Goal: Task Accomplishment & Management: Complete application form

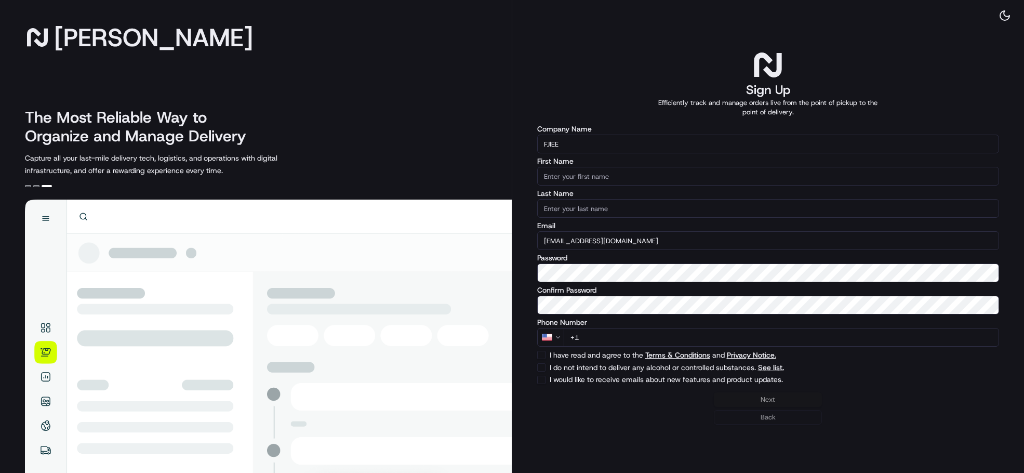
click at [627, 174] on input "First Name" at bounding box center [768, 176] width 462 height 19
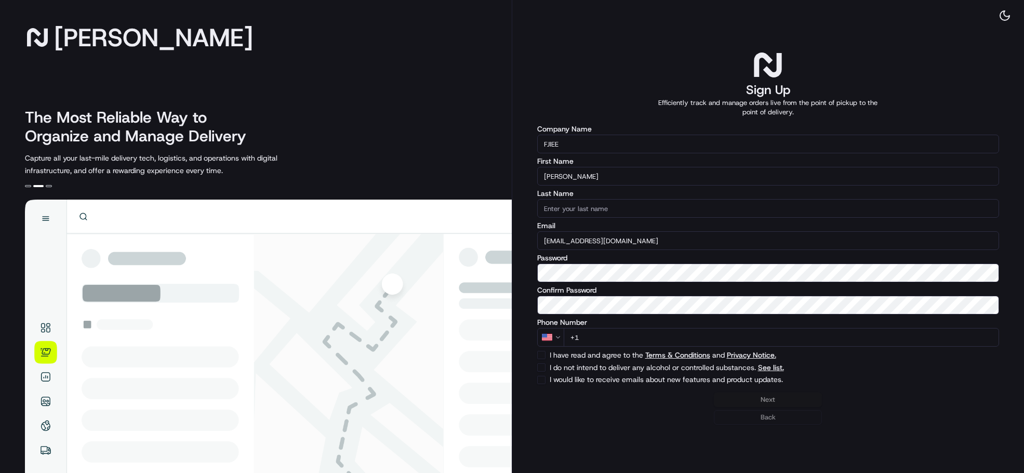
type input "John"
click at [674, 202] on input "Last Name" at bounding box center [768, 208] width 462 height 19
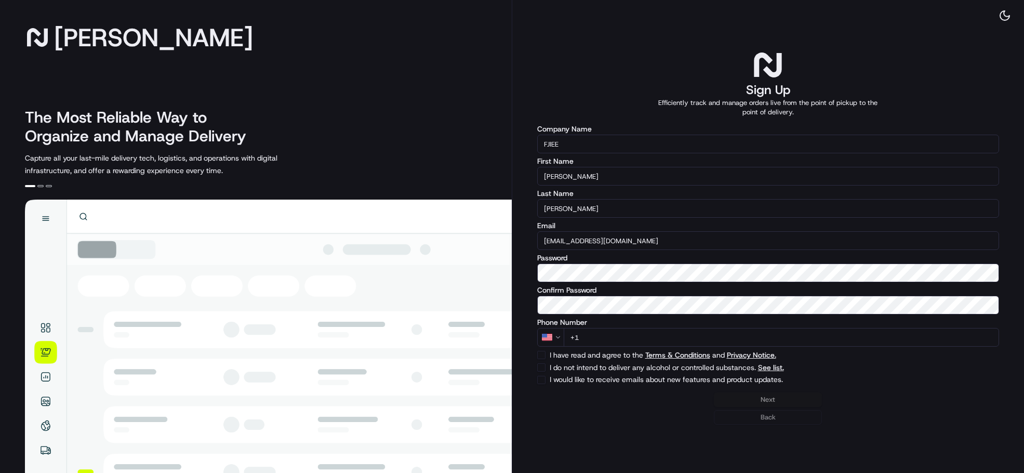
type input "Robles"
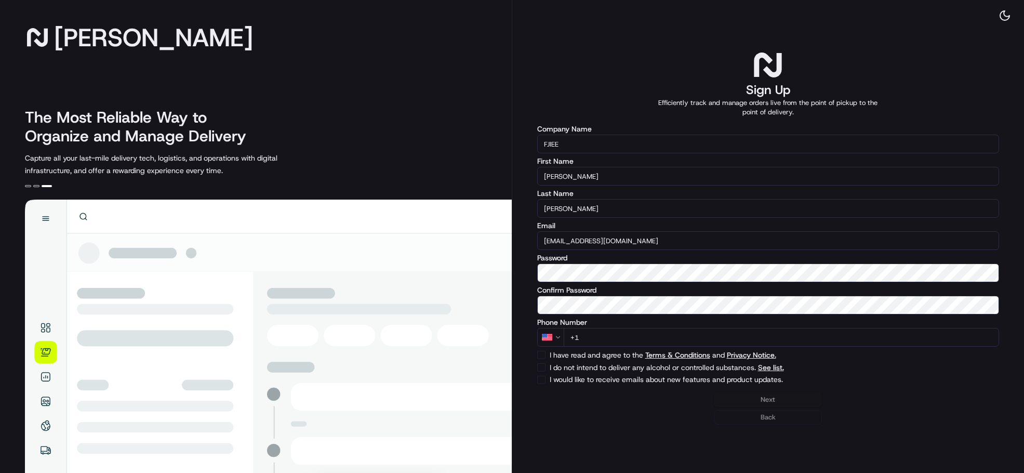
click at [543, 354] on button "I have read and agree to the Terms & Conditions and Privacy Notice." at bounding box center [541, 355] width 8 height 8
checkbox input "true"
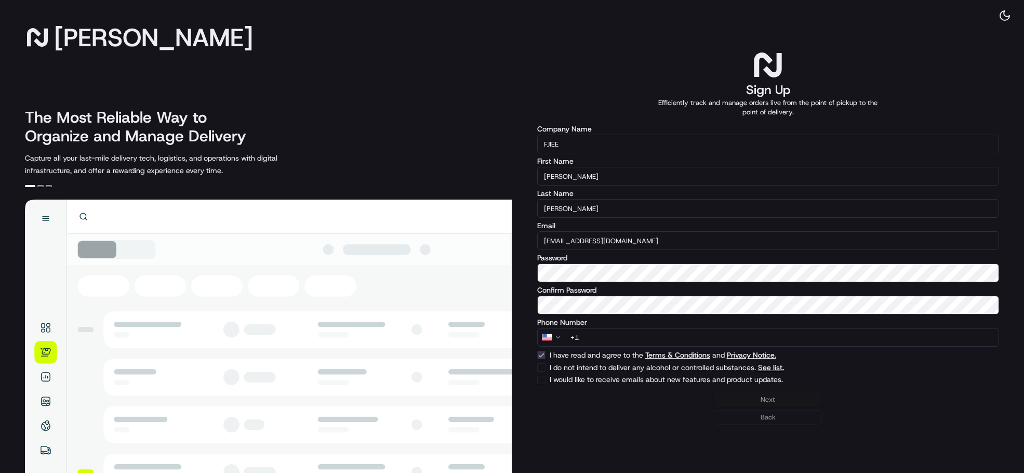
click at [543, 368] on button "I do not intend to deliver any alcohol or controlled substances. See list." at bounding box center [541, 367] width 8 height 8
checkbox input "true"
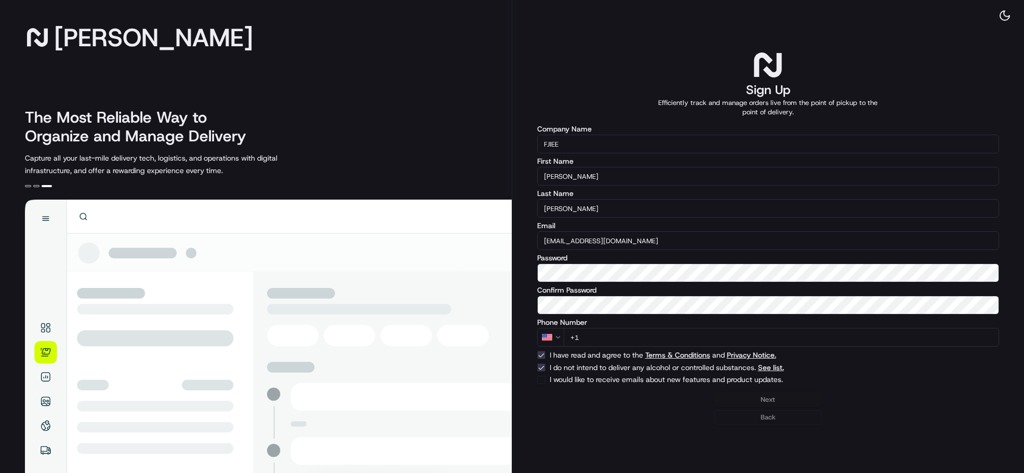
click at [767, 397] on div "Next Back" at bounding box center [768, 408] width 462 height 32
click at [540, 378] on button "I would like to receive emails about new features and product updates." at bounding box center [541, 379] width 8 height 8
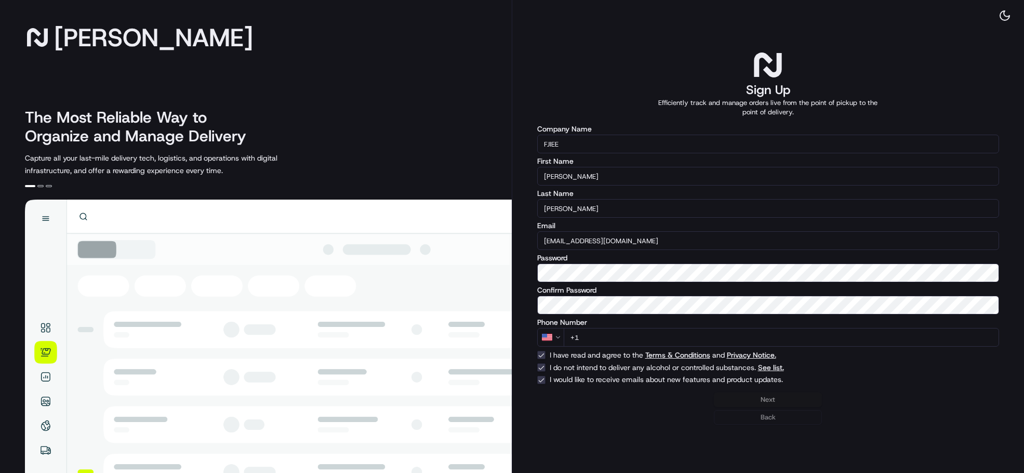
click at [543, 379] on button "I would like to receive emails about new features and product updates." at bounding box center [541, 379] width 8 height 8
checkbox input "false"
click at [635, 339] on input "+1" at bounding box center [781, 337] width 436 height 19
type input "+1 813 454 5661"
click at [763, 397] on button "Next" at bounding box center [768, 399] width 108 height 15
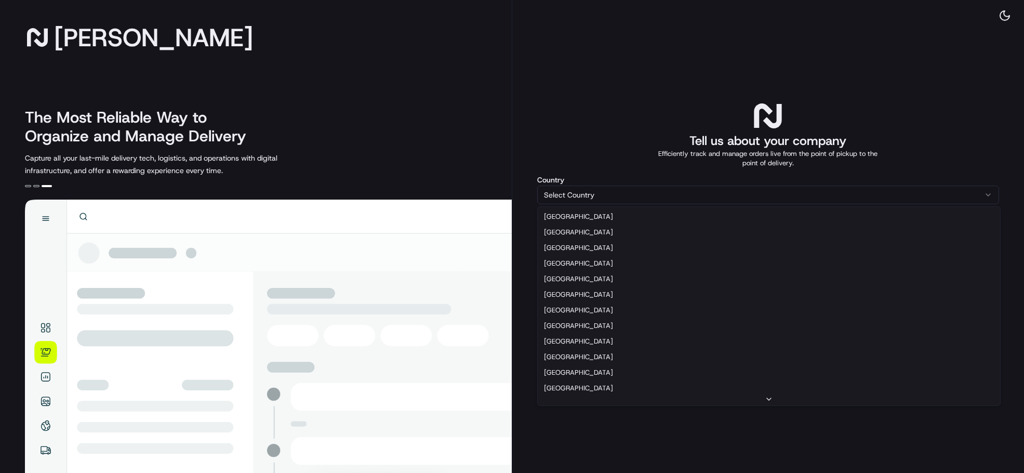
click at [974, 196] on html "Nash The Most Reliable Way to Organize and Manage Delivery Capture all your las…" at bounding box center [512, 236] width 1024 height 473
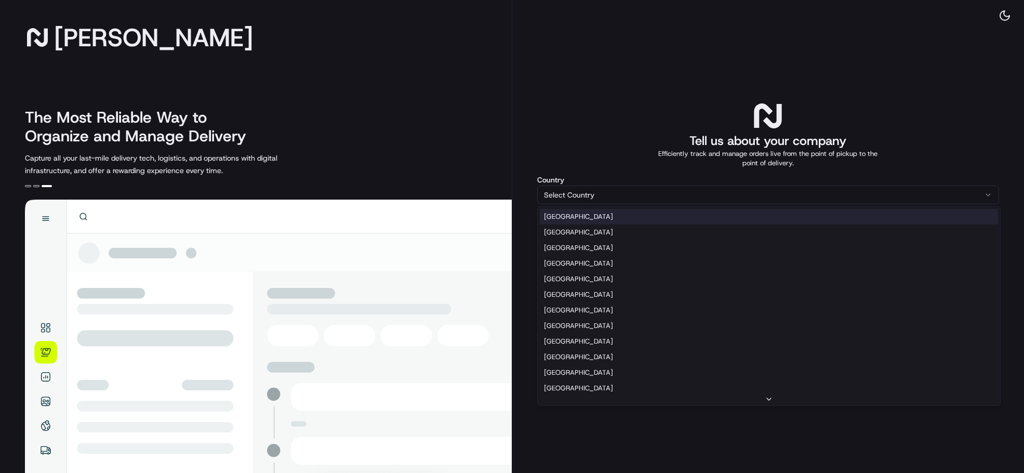
select select "US"
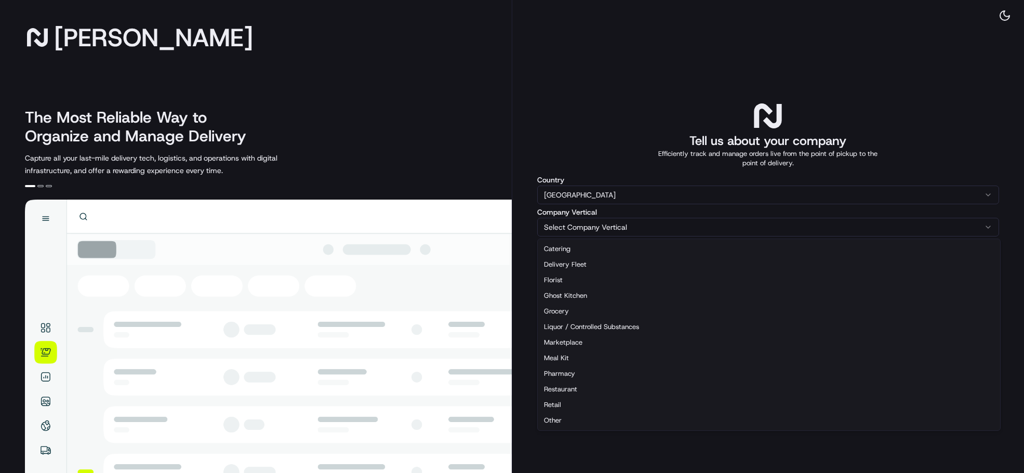
click at [992, 226] on html "Nash The Most Reliable Way to Organize and Manage Delivery Capture all your las…" at bounding box center [512, 236] width 1024 height 473
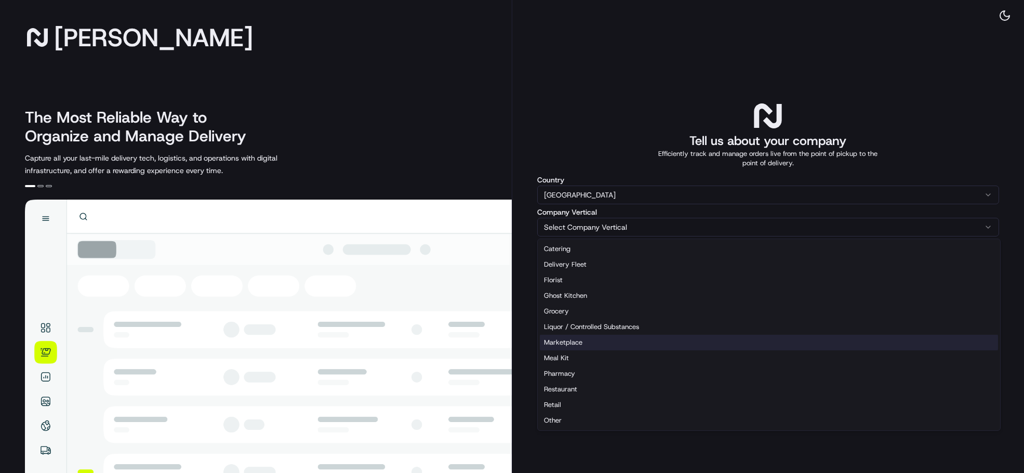
select select "Marketplace"
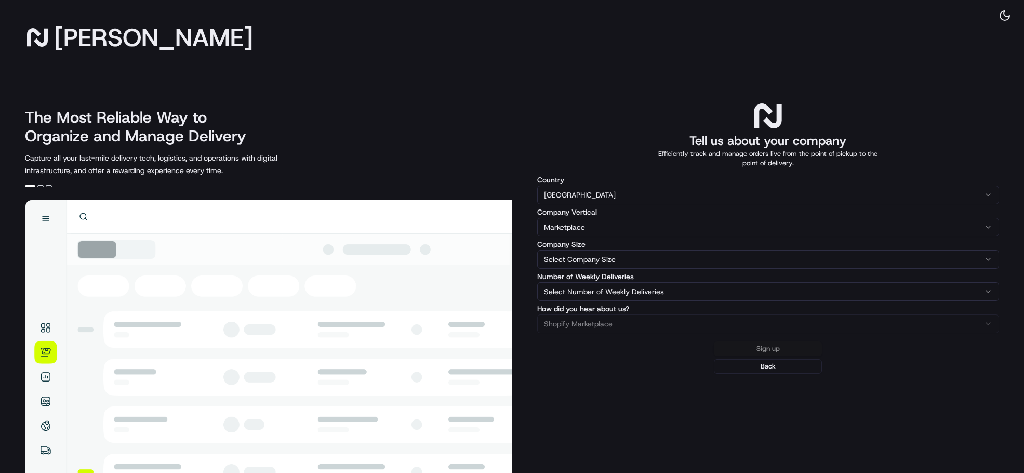
click at [987, 261] on html "Nash The Most Reliable Way to Organize and Manage Delivery Capture all your las…" at bounding box center [512, 236] width 1024 height 473
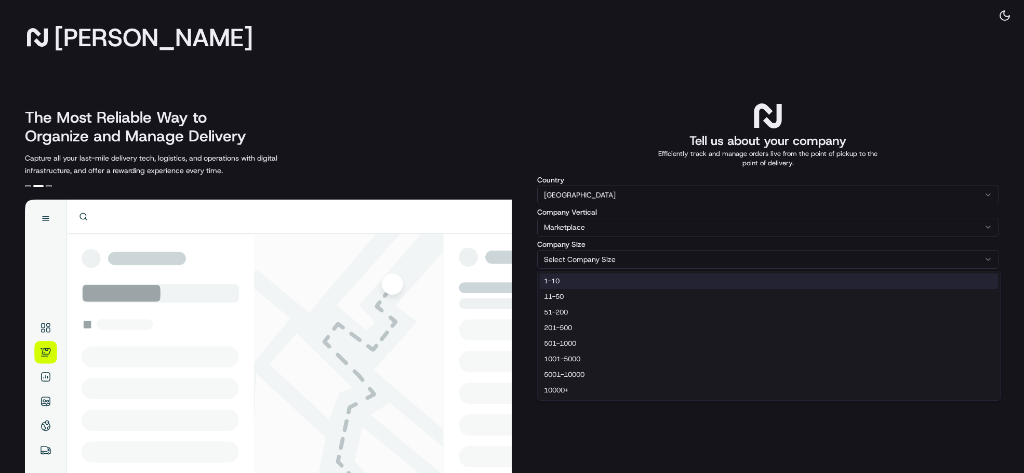
select select "1-10"
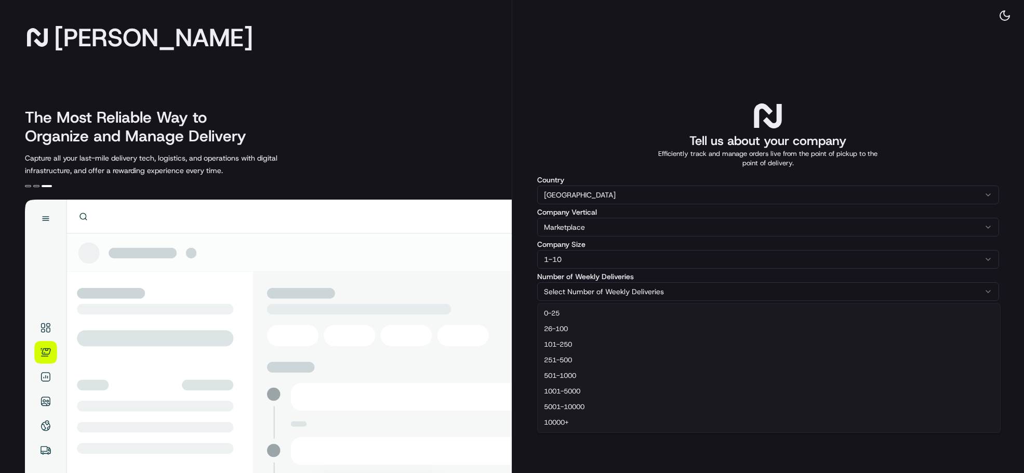
click at [987, 289] on html "Nash The Most Reliable Way to Organize and Manage Delivery Capture all your las…" at bounding box center [512, 236] width 1024 height 473
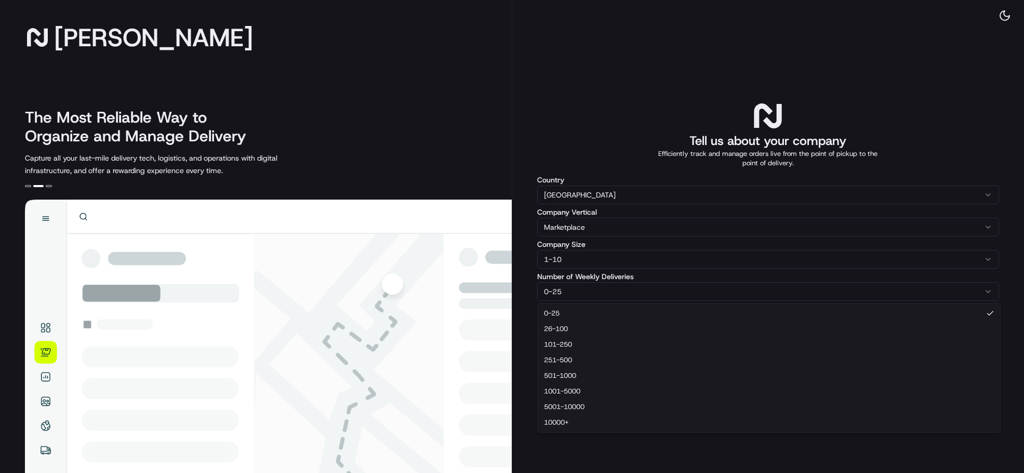
click at [989, 291] on html "Nash The Most Reliable Way to Organize and Manage Delivery Capture all your las…" at bounding box center [512, 236] width 1024 height 473
select select "26-100"
click at [772, 348] on button "Sign up" at bounding box center [768, 348] width 108 height 15
